Goal: Navigation & Orientation: Find specific page/section

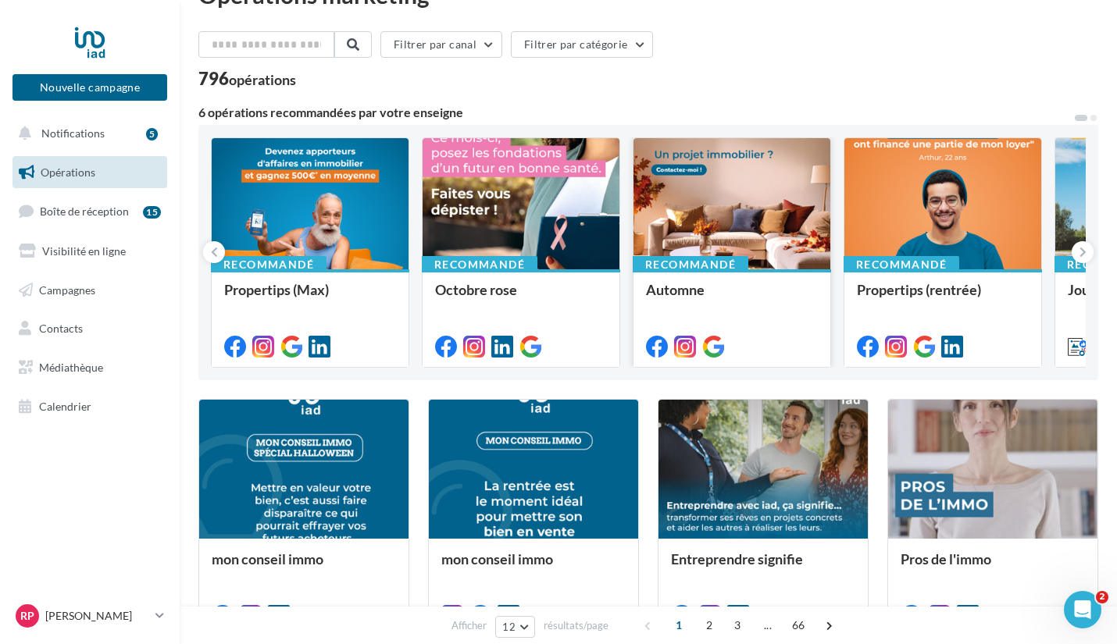
scroll to position [43, 0]
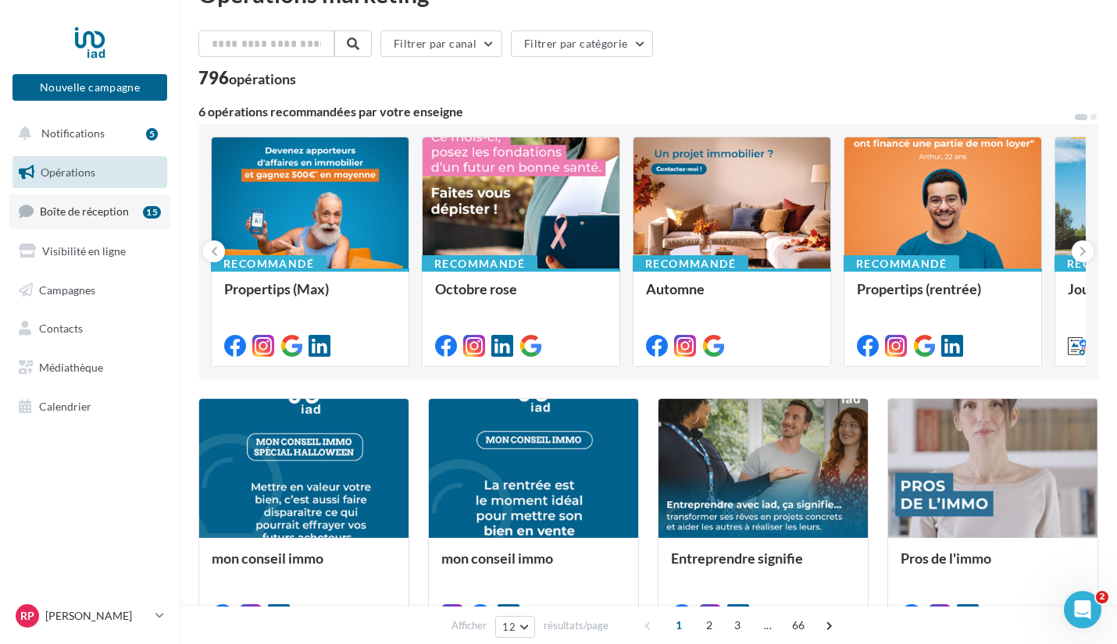
click at [123, 218] on span "Boîte de réception" at bounding box center [84, 211] width 89 height 13
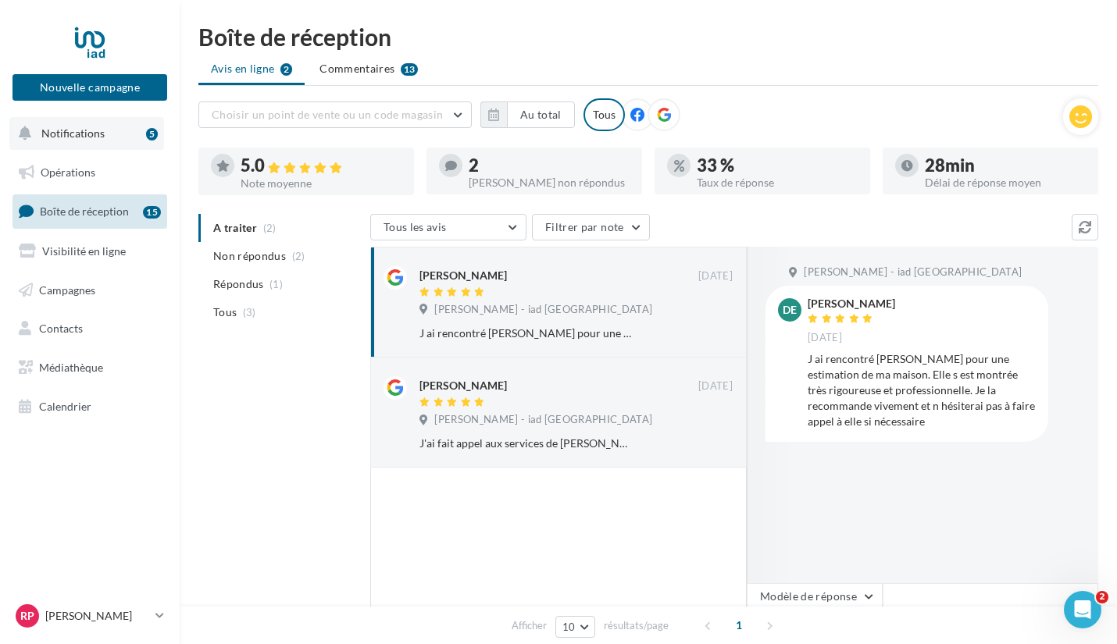
click at [118, 126] on button "Notifications 5" at bounding box center [86, 133] width 155 height 33
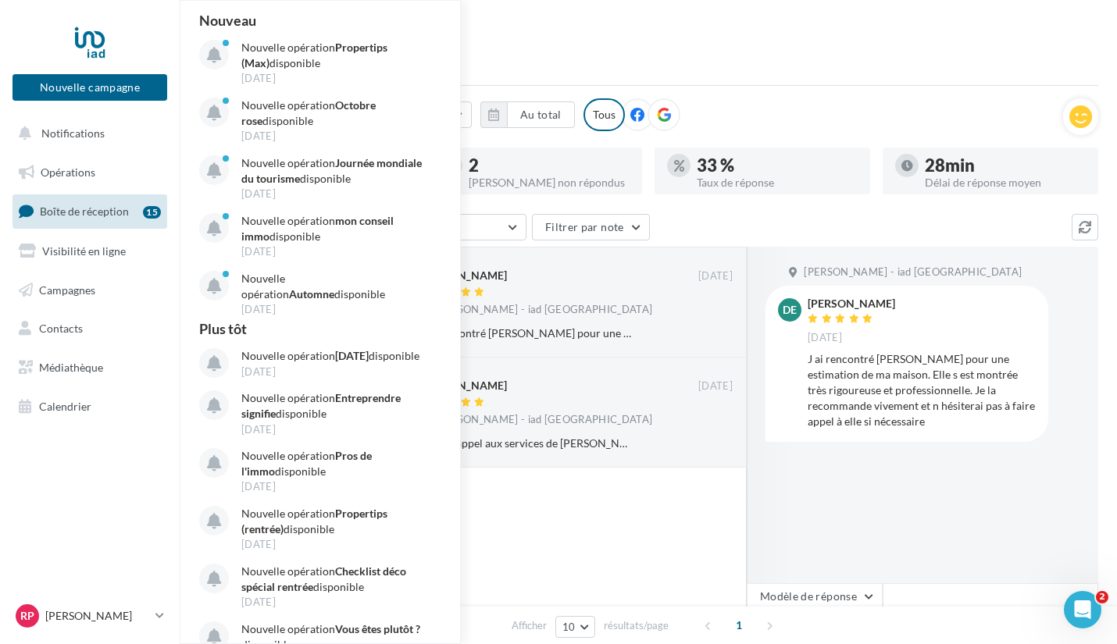
click at [651, 50] on div "Boîte de réception Avis en ligne 2 Commentaires 13 Choisir un point de vente ou…" at bounding box center [648, 407] width 937 height 765
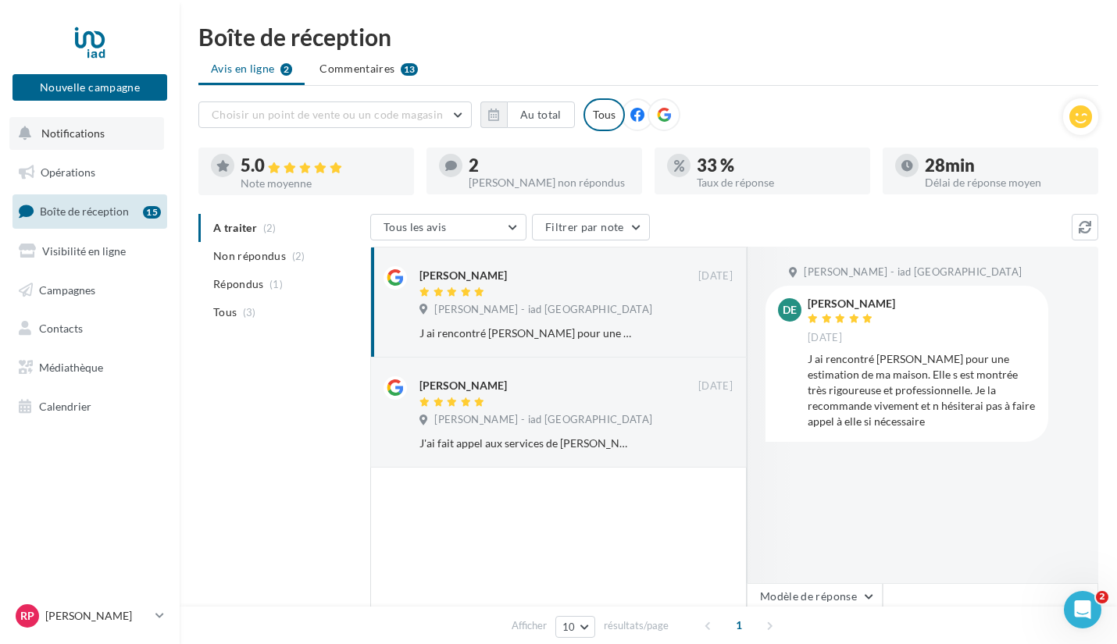
click at [84, 123] on button "Notifications" at bounding box center [86, 133] width 155 height 33
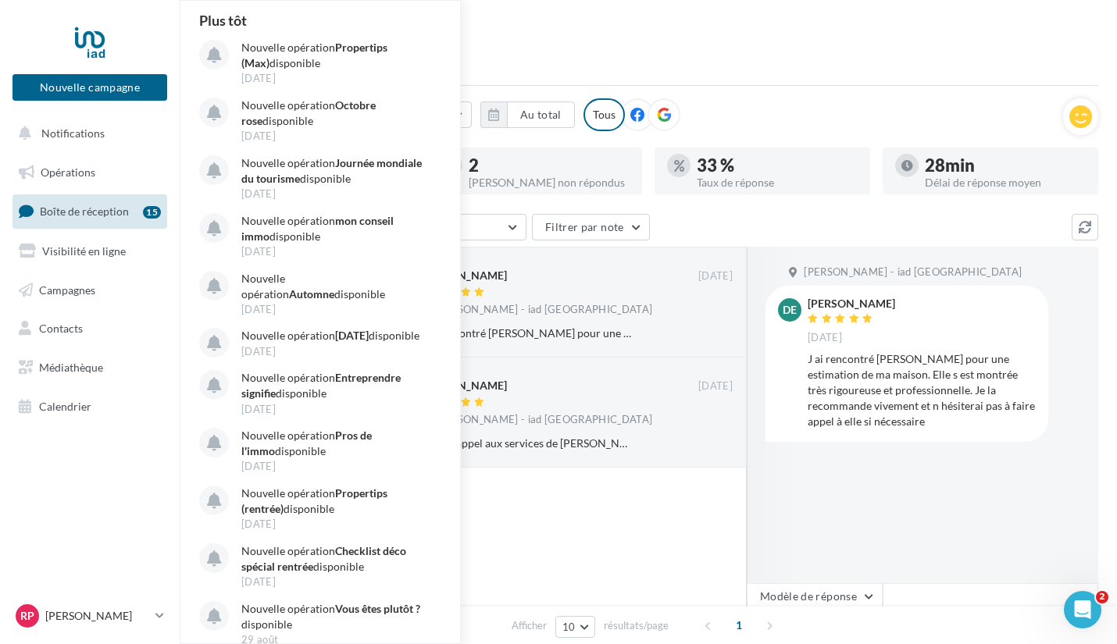
click at [590, 38] on div "Boîte de réception" at bounding box center [648, 36] width 900 height 23
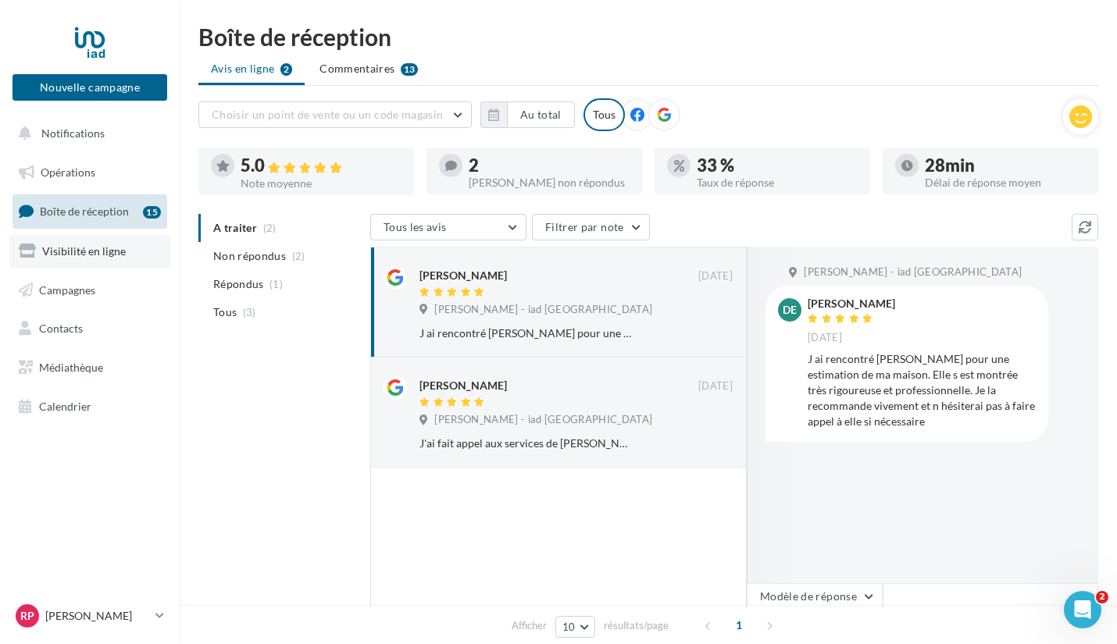
click at [74, 251] on span "Visibilité en ligne" at bounding box center [84, 250] width 84 height 13
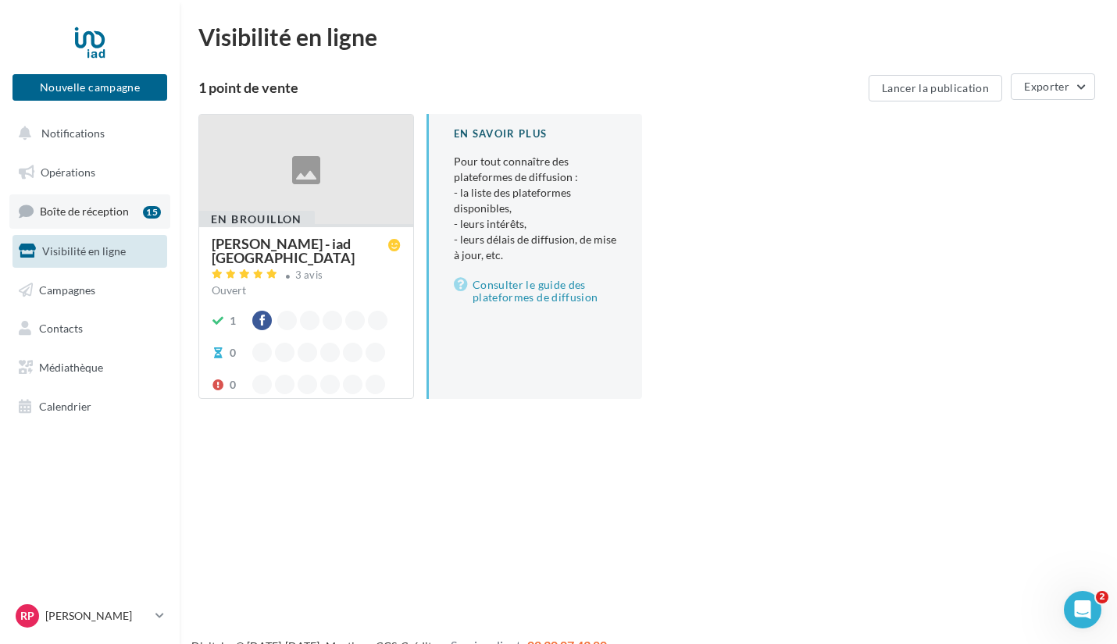
click at [80, 217] on span "Boîte de réception" at bounding box center [84, 211] width 89 height 13
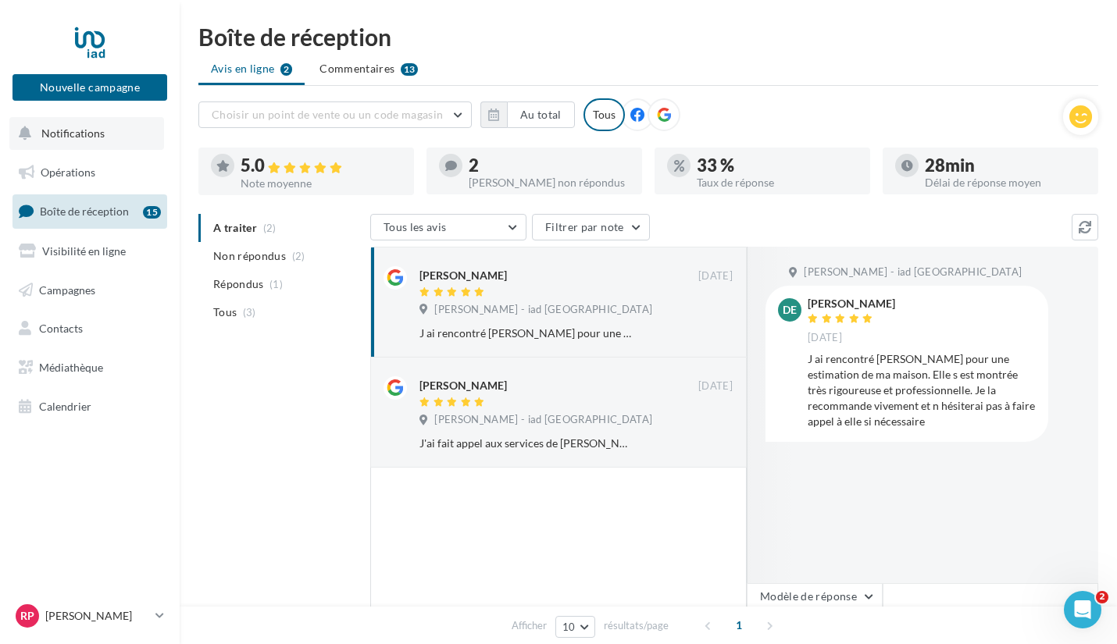
click at [111, 142] on button "Notifications" at bounding box center [86, 133] width 155 height 33
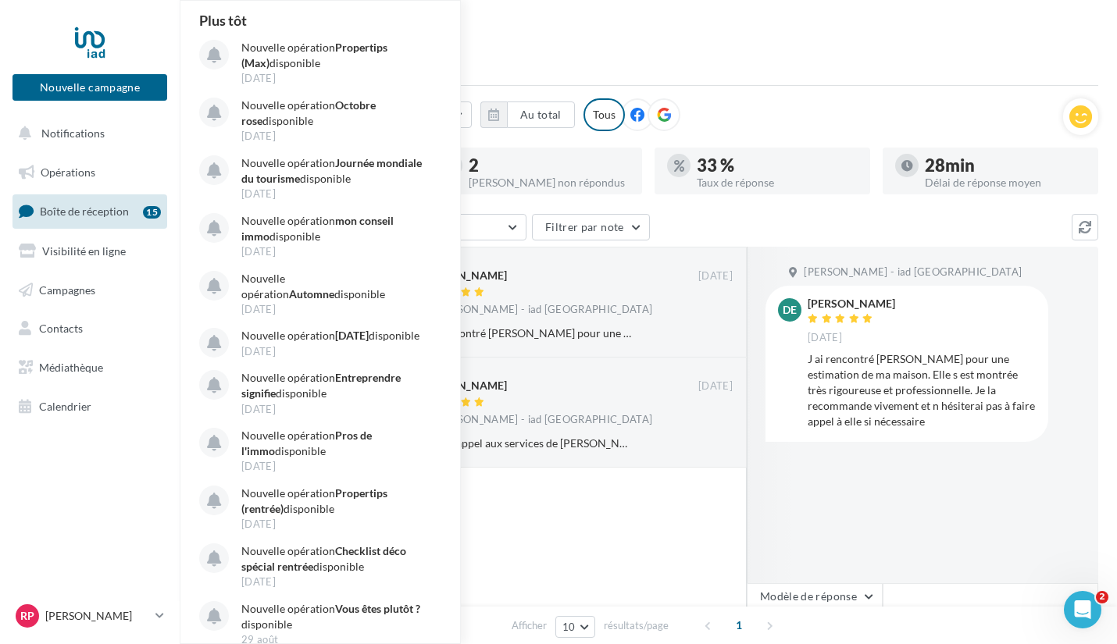
click at [572, 34] on div "Boîte de réception" at bounding box center [648, 36] width 900 height 23
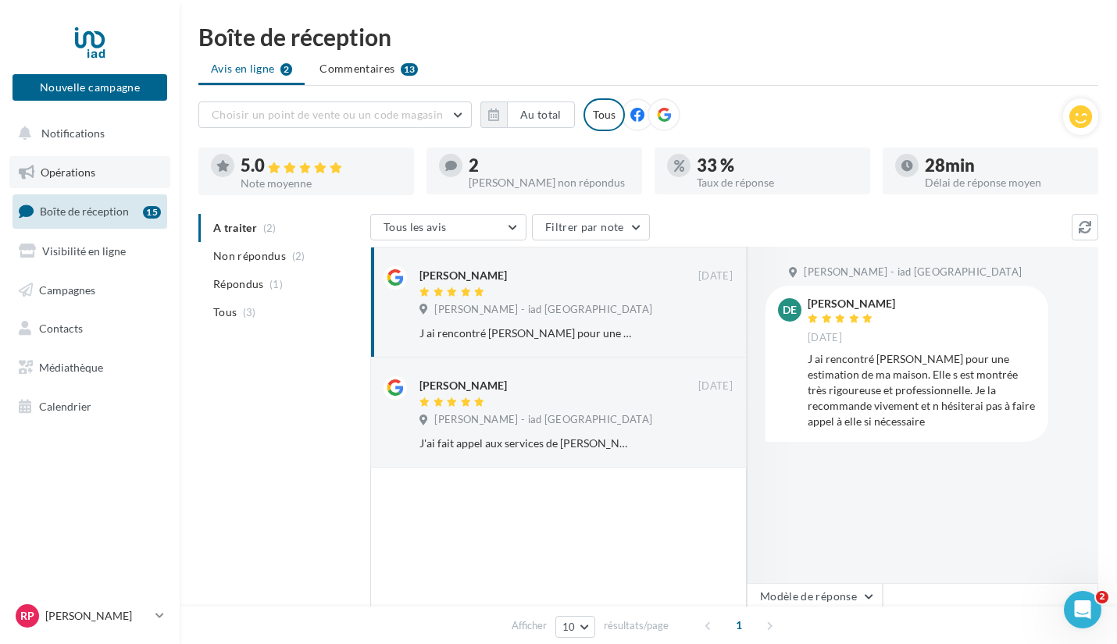
click at [75, 169] on span "Opérations" at bounding box center [68, 172] width 55 height 13
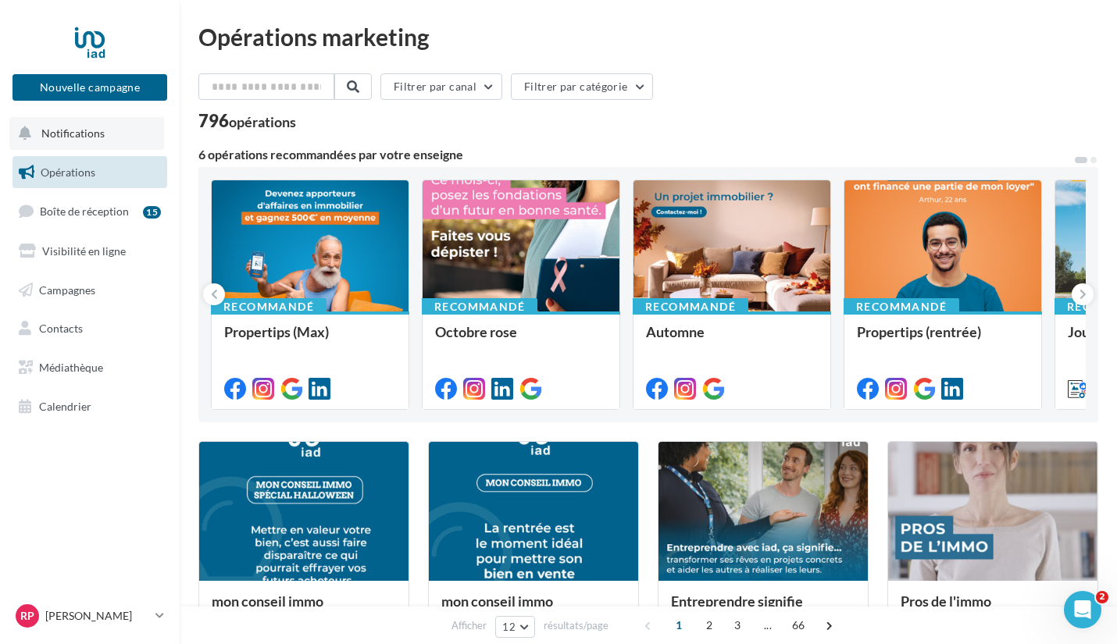
click at [87, 142] on button "Notifications" at bounding box center [86, 133] width 155 height 33
